Goal: Transaction & Acquisition: Subscribe to service/newsletter

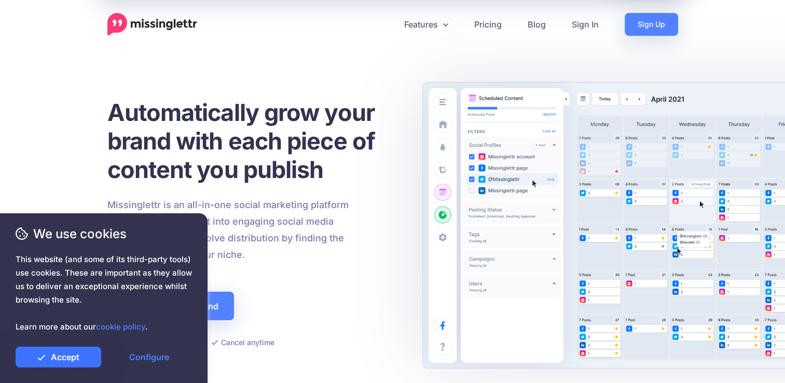
click at [86, 358] on link "Accept" at bounding box center [59, 357] width 86 height 21
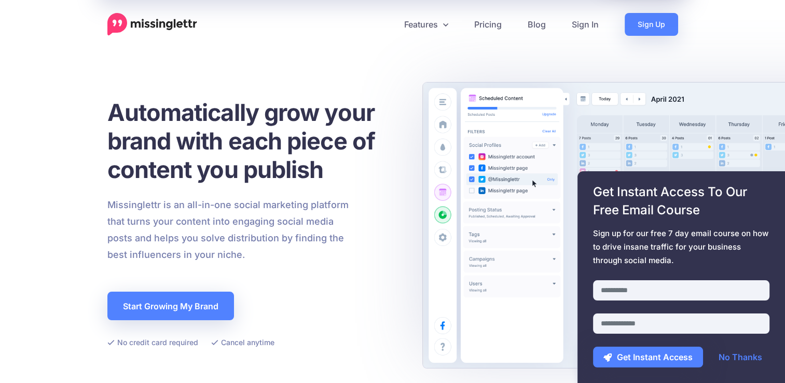
click at [205, 306] on div "We use cookies This website (and some of its third-party tools) use cookies. Th…" at bounding box center [104, 298] width 208 height 170
drag, startPoint x: 202, startPoint y: 304, endPoint x: 235, endPoint y: 304, distance: 32.2
click at [733, 350] on link "No Thanks" at bounding box center [741, 357] width 64 height 21
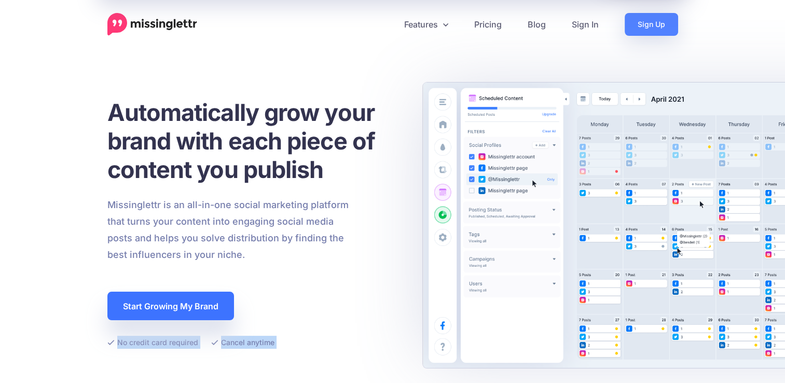
click at [216, 310] on link "Start Growing My Brand" at bounding box center [170, 306] width 127 height 29
